Goal: Navigation & Orientation: Find specific page/section

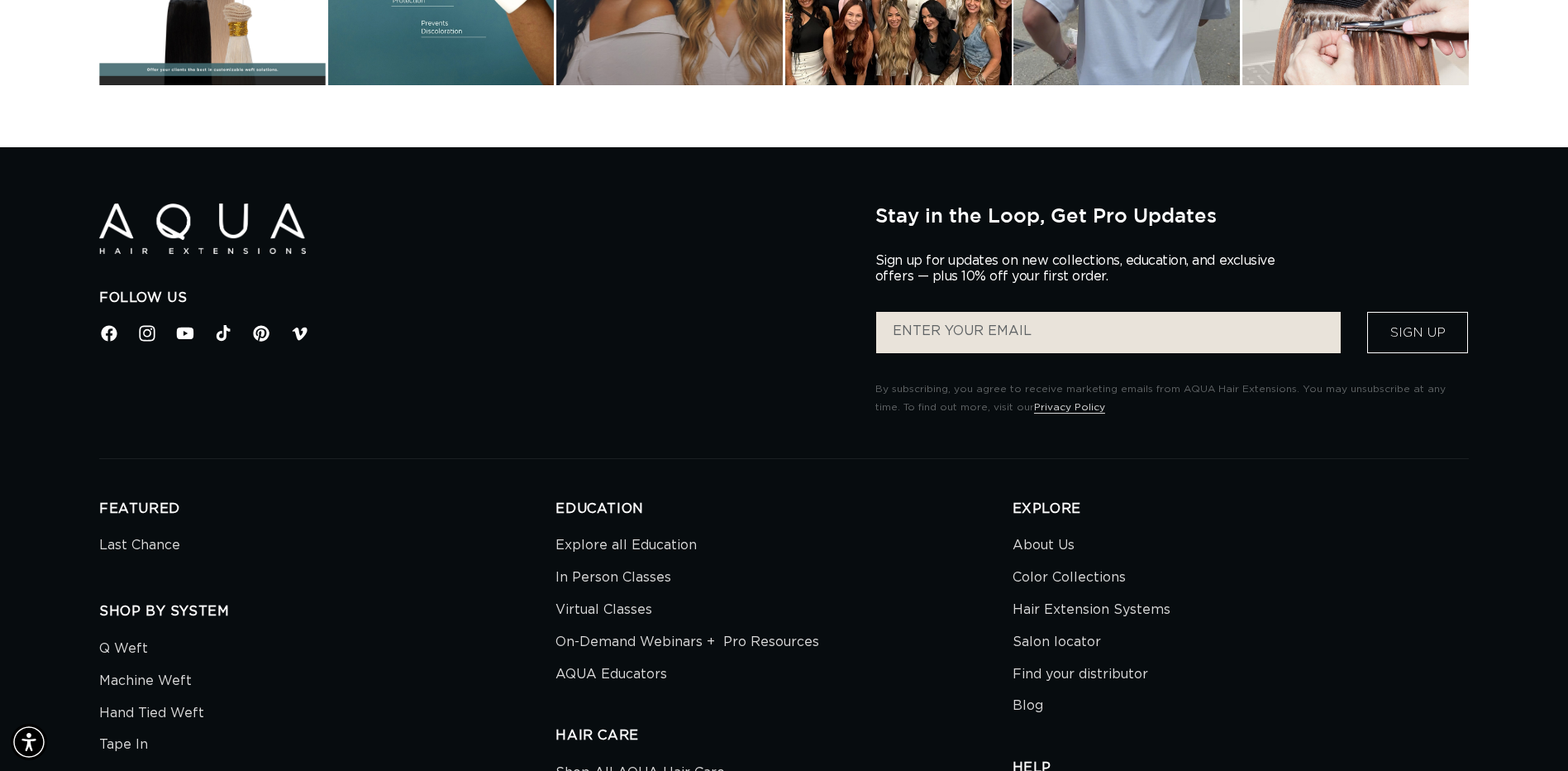
scroll to position [0, 2902]
click at [1094, 606] on link "Hair Extension Systems" at bounding box center [1091, 609] width 158 height 32
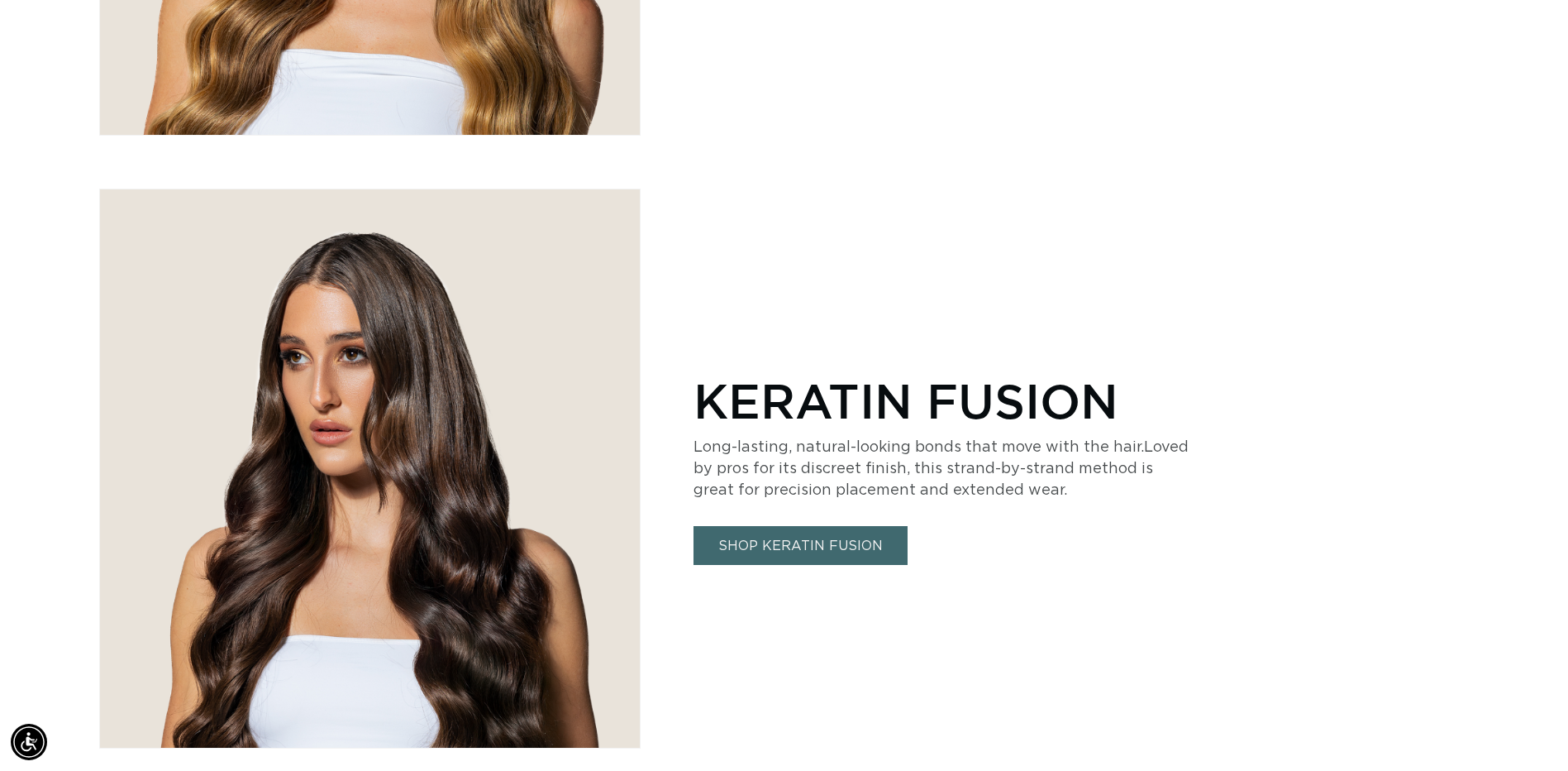
scroll to position [0, 2902]
drag, startPoint x: 1559, startPoint y: 389, endPoint x: 1555, endPoint y: 404, distance: 15.5
click at [1555, 404] on div "KERATIN FUSION Long-lasting, natural-looking bonds that move with the hair.Love…" at bounding box center [784, 469] width 1568 height 560
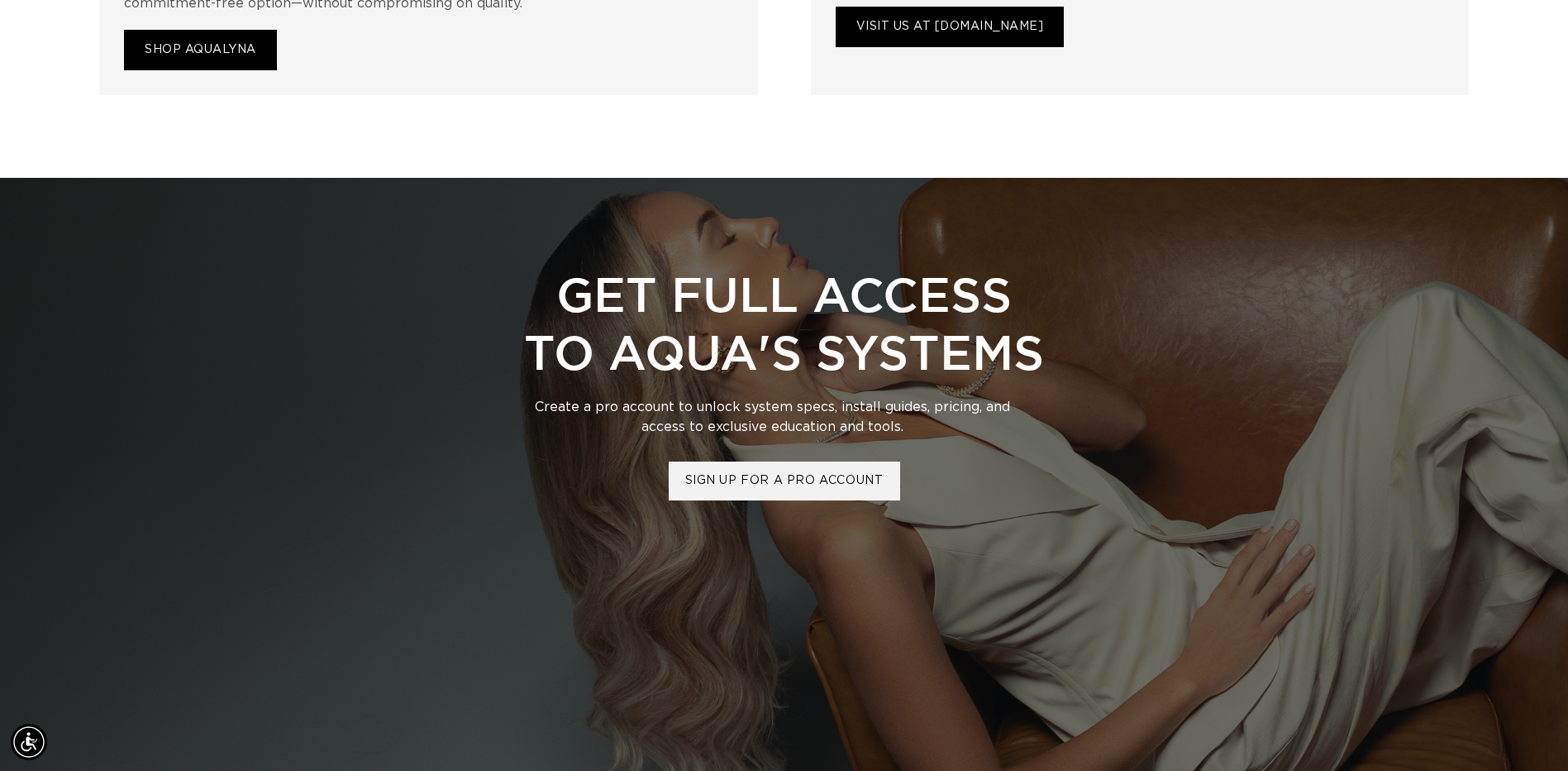
scroll to position [6625, 0]
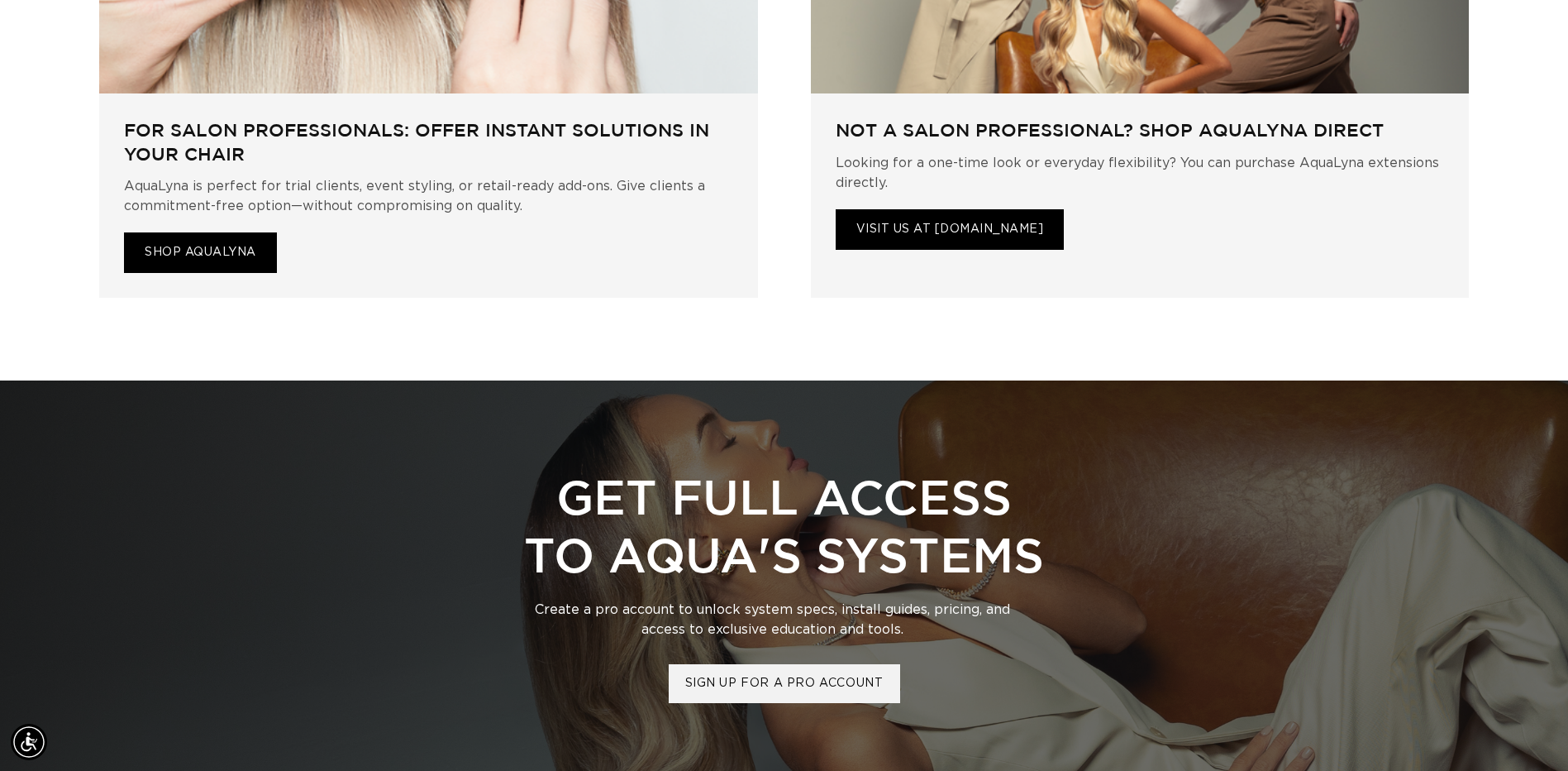
click at [1549, 591] on div "GET FULL ACCESS TO AQUA'S SYSTEMS Create a pro account to unlock system specs, …" at bounding box center [784, 585] width 1568 height 351
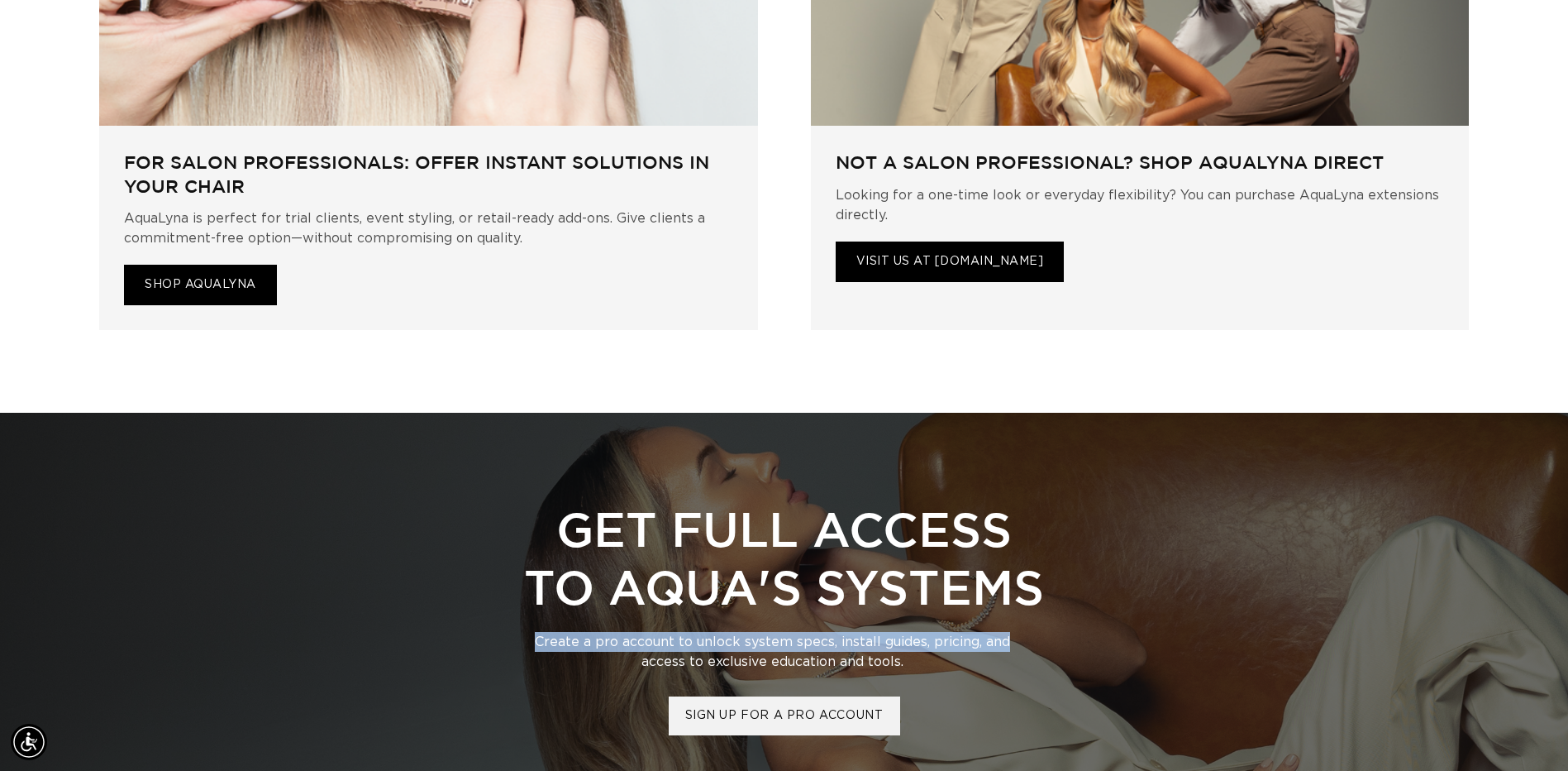
click at [1552, 579] on div "GET FULL ACCESS TO AQUA'S SYSTEMS Create a pro account to unlock system specs, …" at bounding box center [784, 617] width 1568 height 351
drag, startPoint x: 1553, startPoint y: 579, endPoint x: 1560, endPoint y: 625, distance: 46.5
click at [1560, 625] on div "GET FULL ACCESS TO AQUA'S SYSTEMS Create a pro account to unlock system specs, …" at bounding box center [784, 617] width 1568 height 351
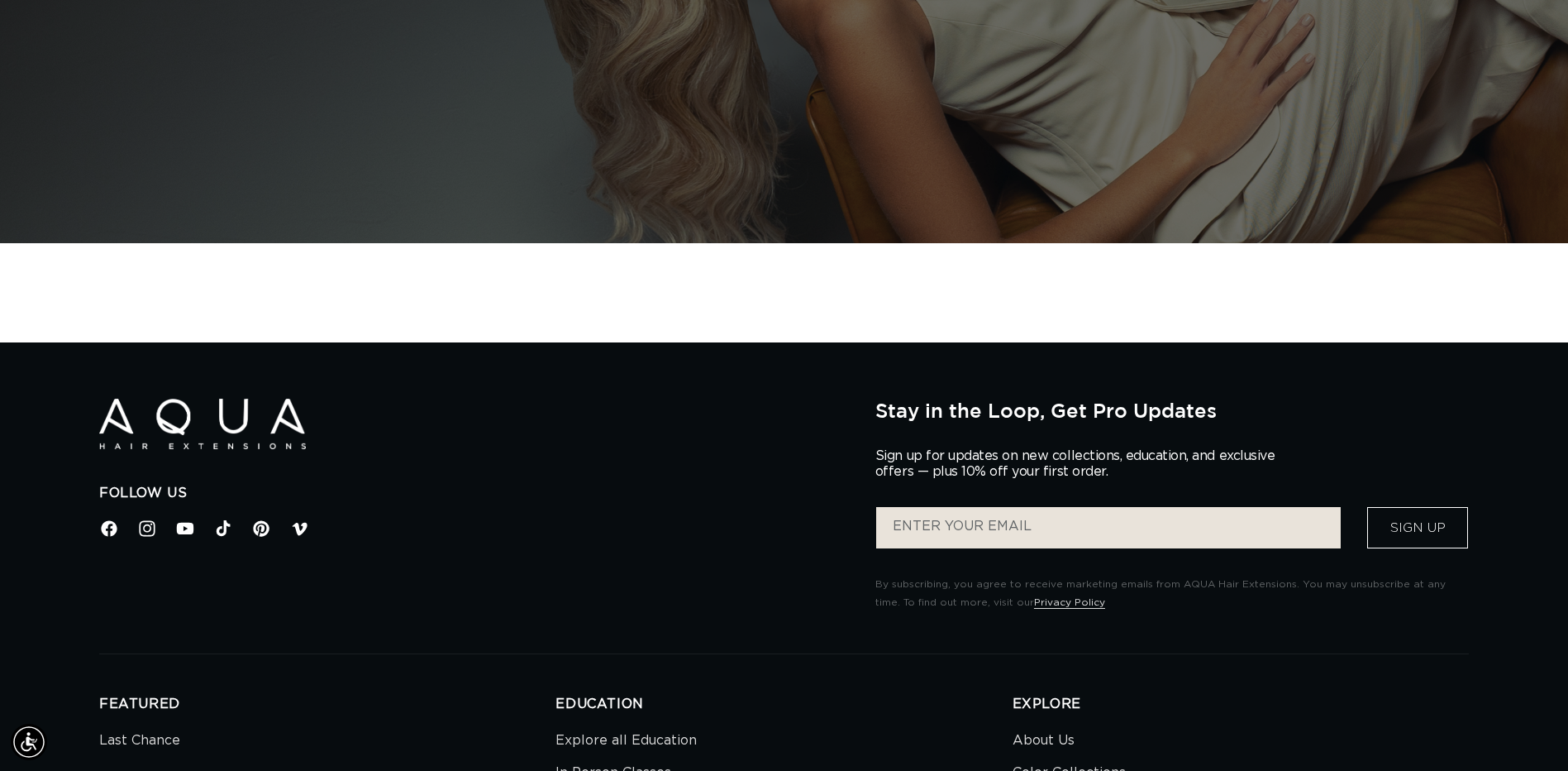
scroll to position [0, 0]
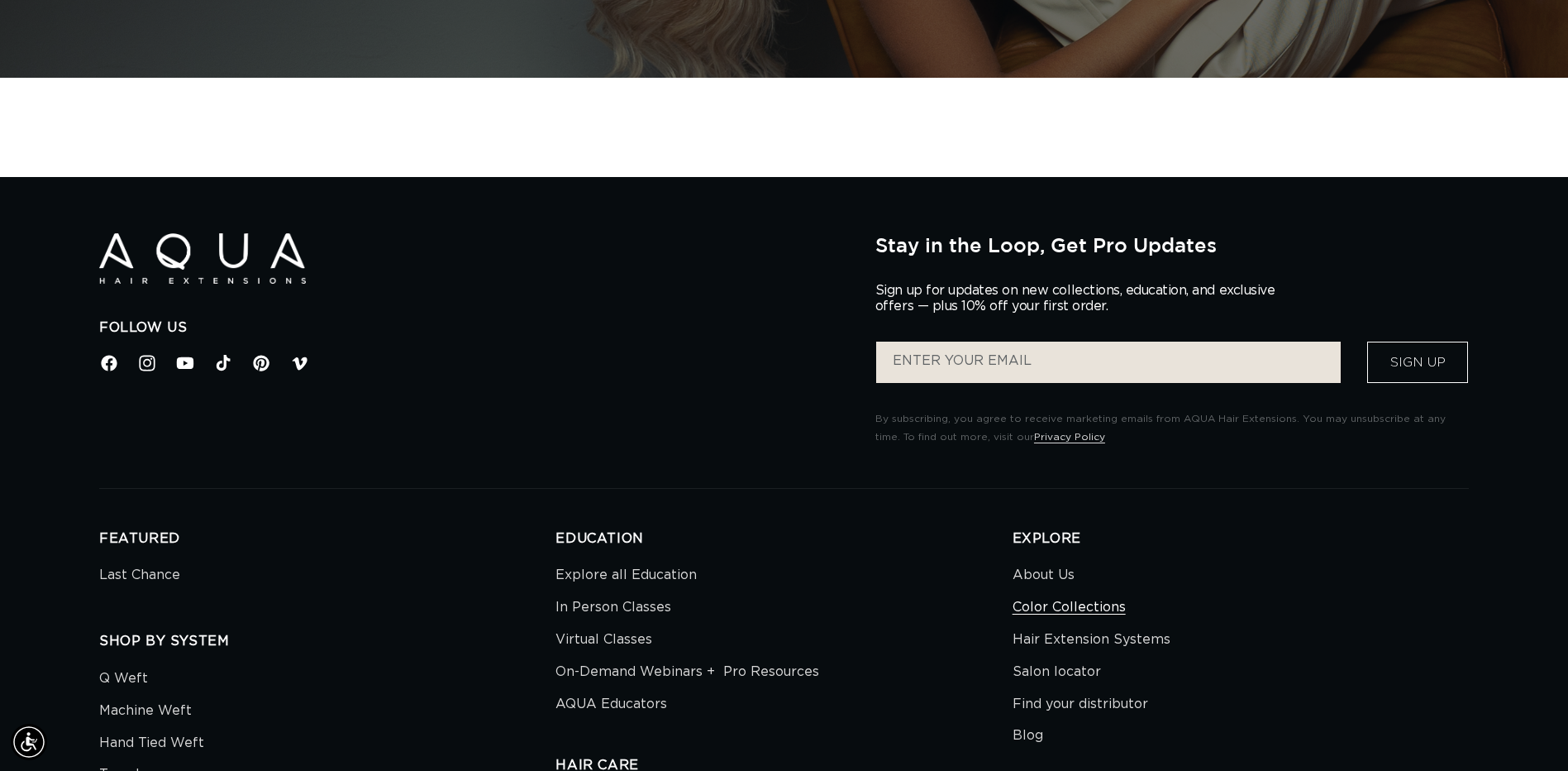
click at [1039, 591] on link "Color Collections" at bounding box center [1069, 608] width 113 height 32
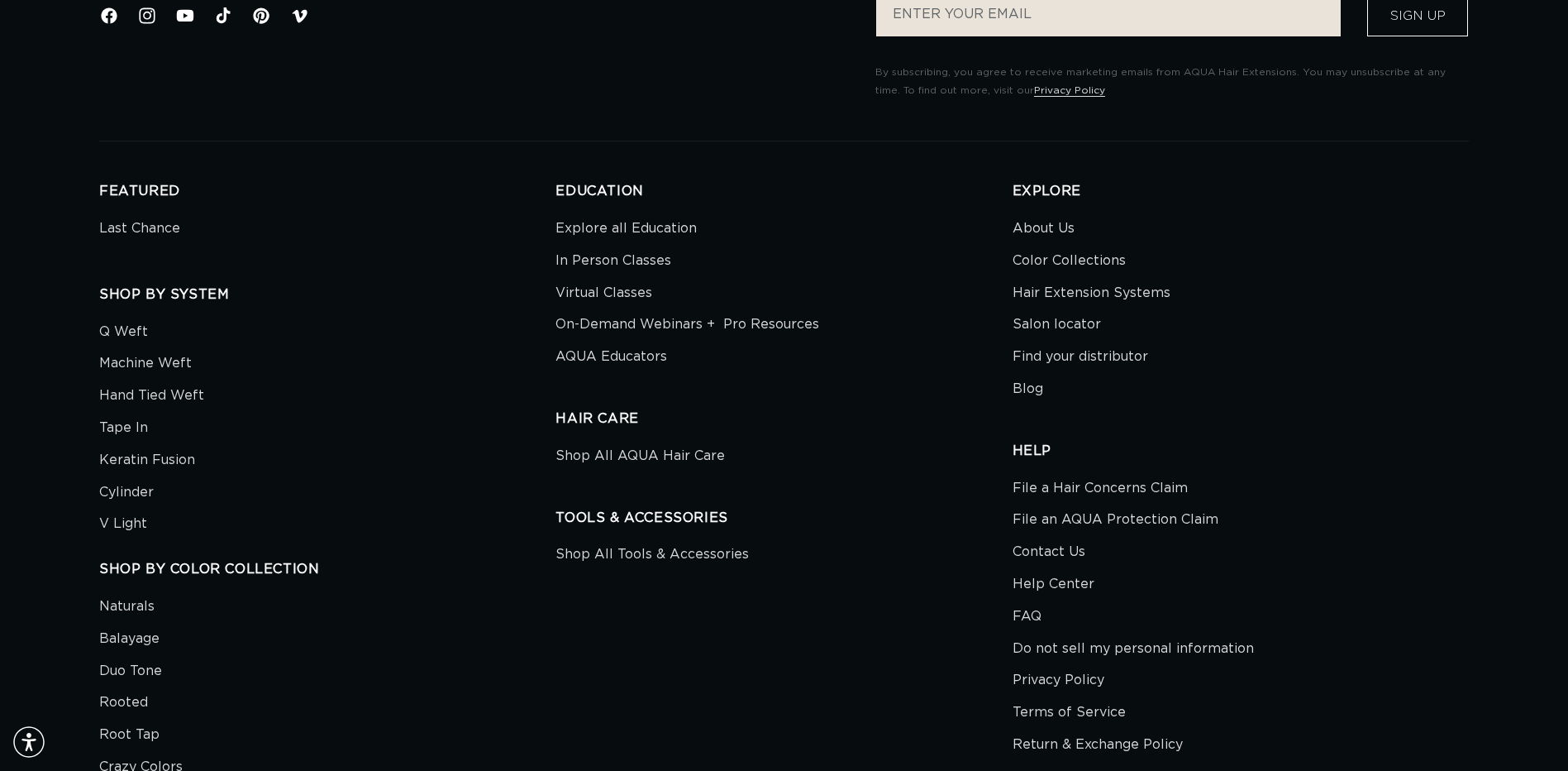
scroll to position [0, 2902]
click at [1039, 390] on link "Blog" at bounding box center [1028, 389] width 30 height 32
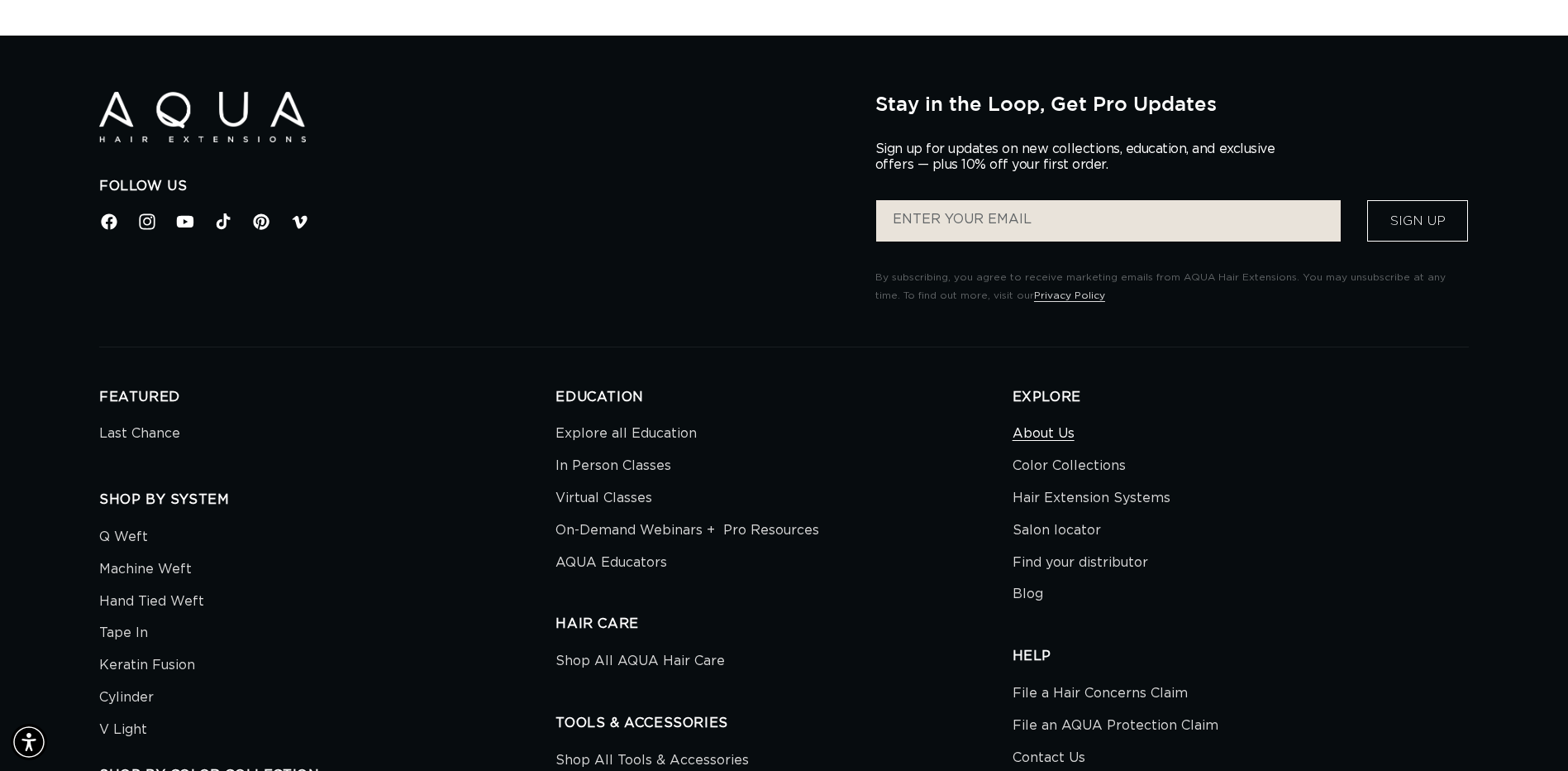
click at [1047, 433] on link "About Us" at bounding box center [1044, 436] width 62 height 28
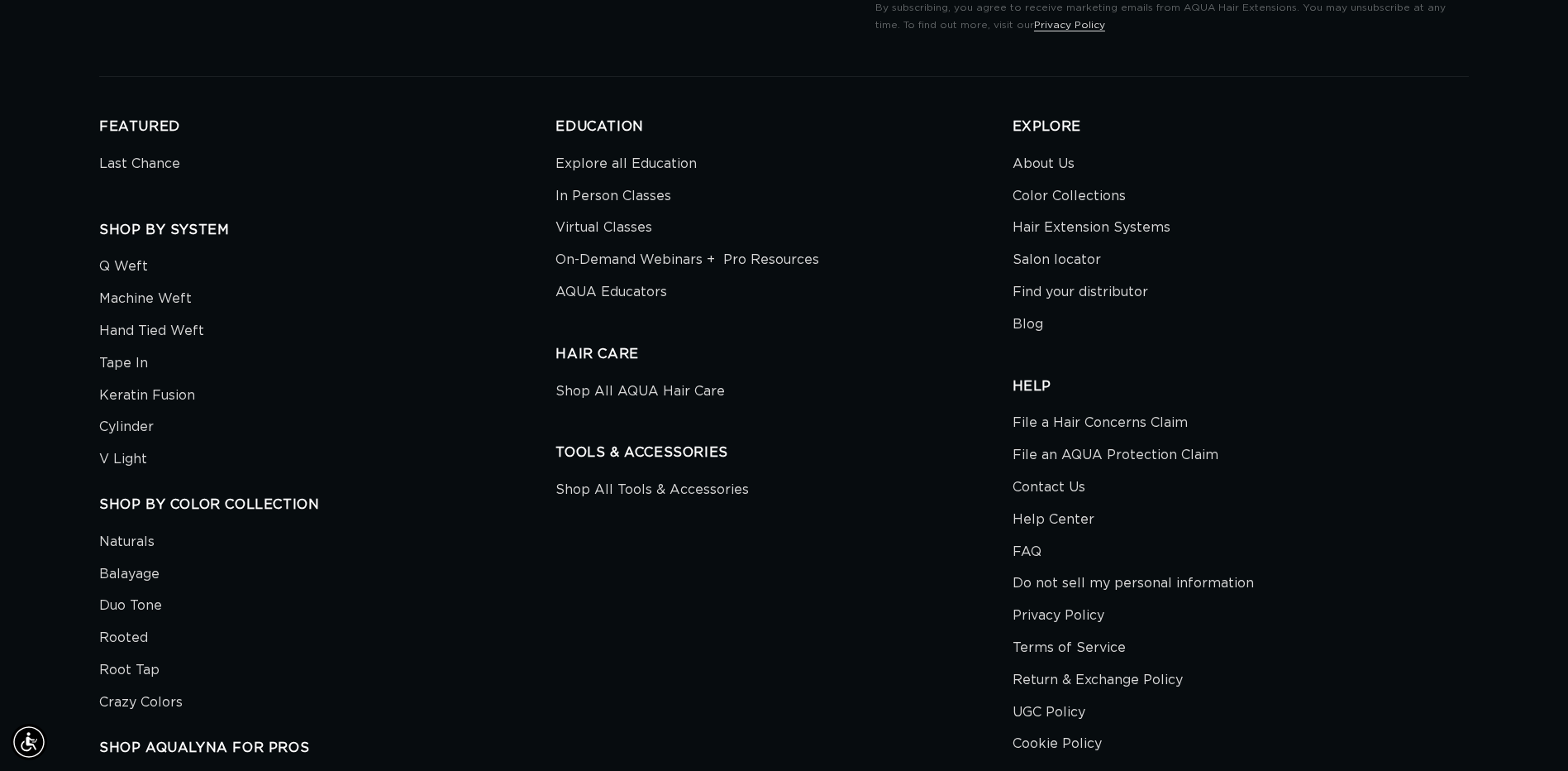
scroll to position [0, 2902]
click at [724, 268] on link "On-Demand Webinars +  Pro Resources" at bounding box center [687, 260] width 264 height 32
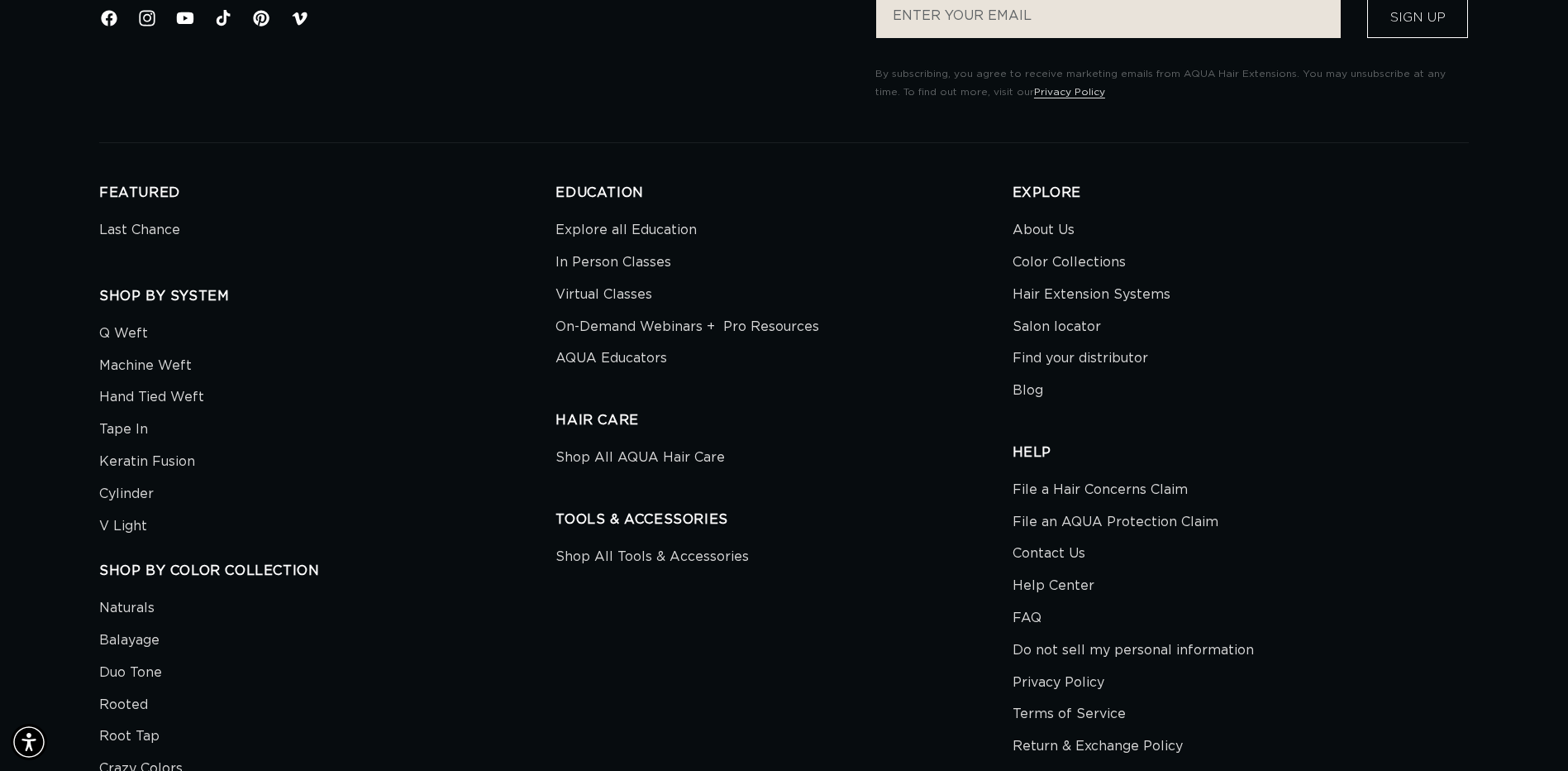
scroll to position [0, 2902]
click at [1302, 368] on li "Find your distributor" at bounding box center [1235, 358] width 444 height 32
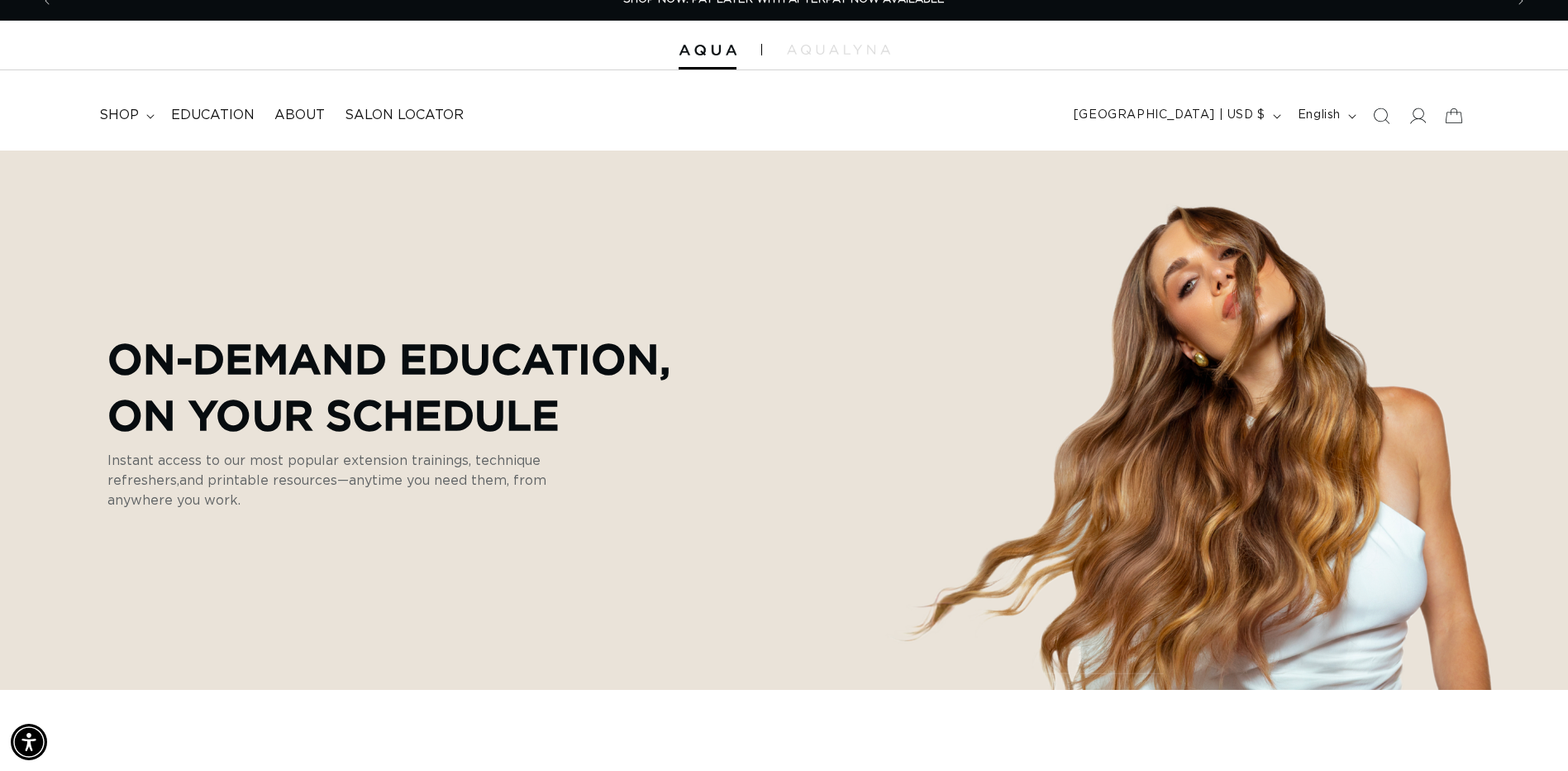
scroll to position [0, 0]
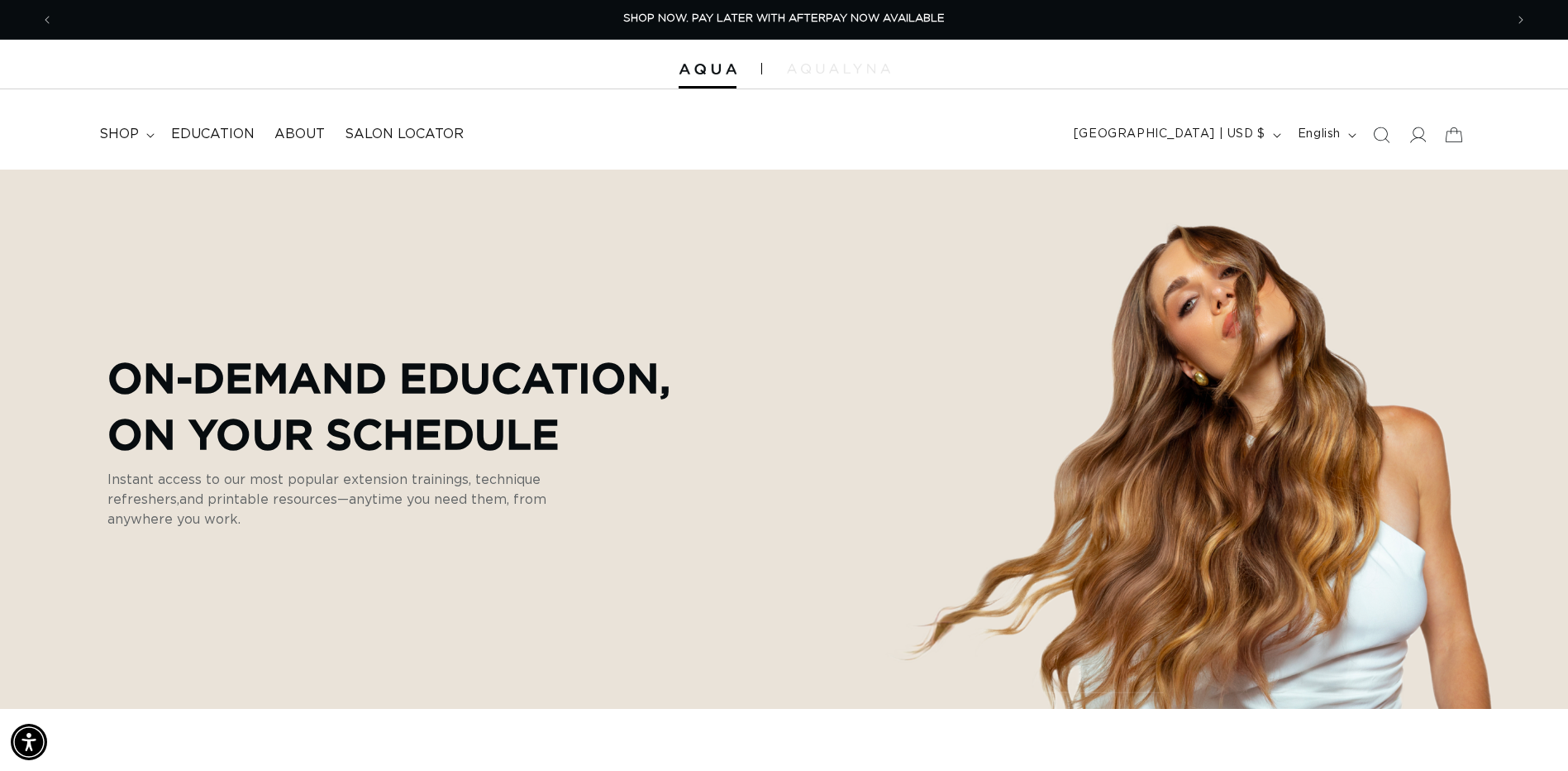
click at [820, 70] on img at bounding box center [838, 68] width 103 height 10
